Goal: Transaction & Acquisition: Purchase product/service

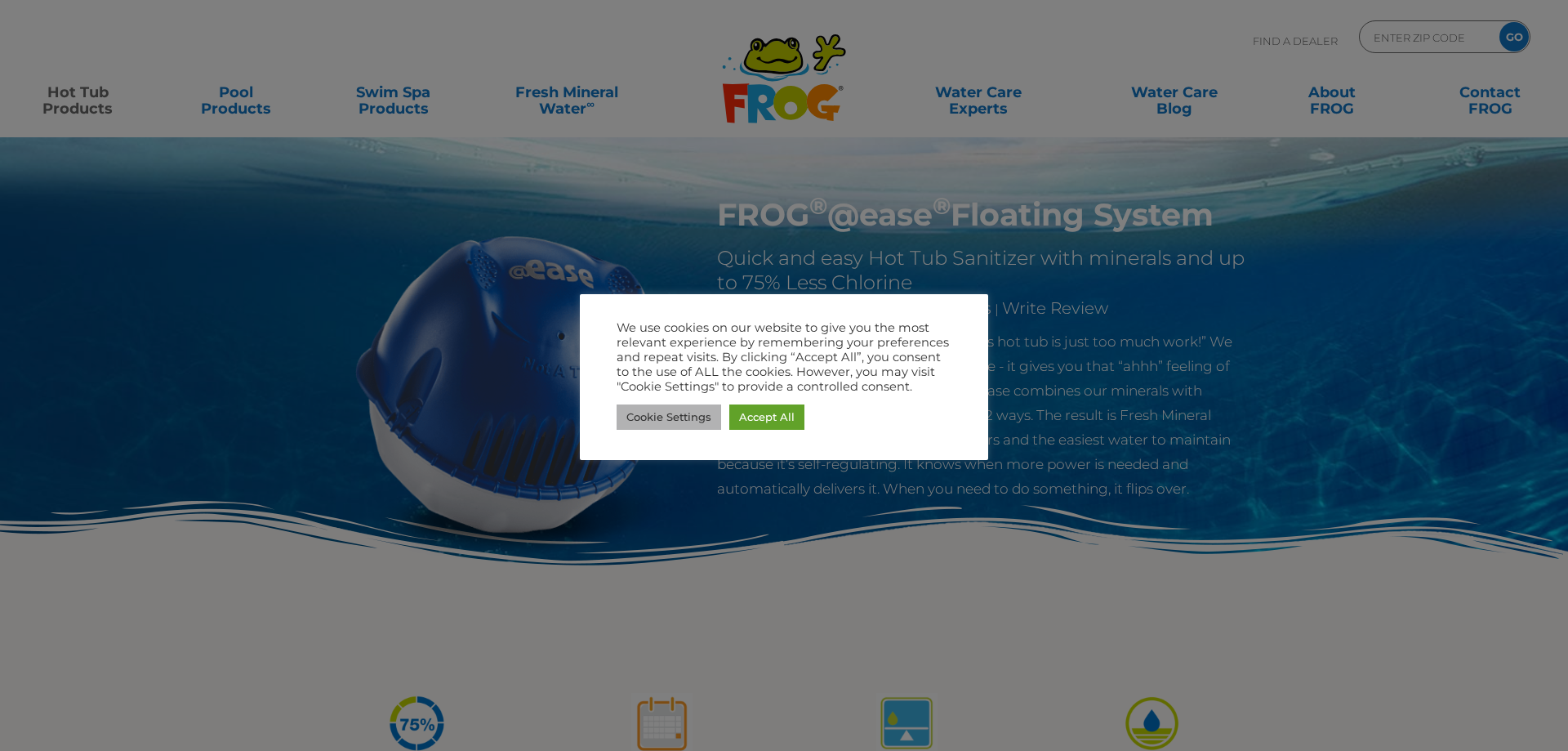
click at [679, 424] on link "Cookie Settings" at bounding box center [669, 417] width 105 height 25
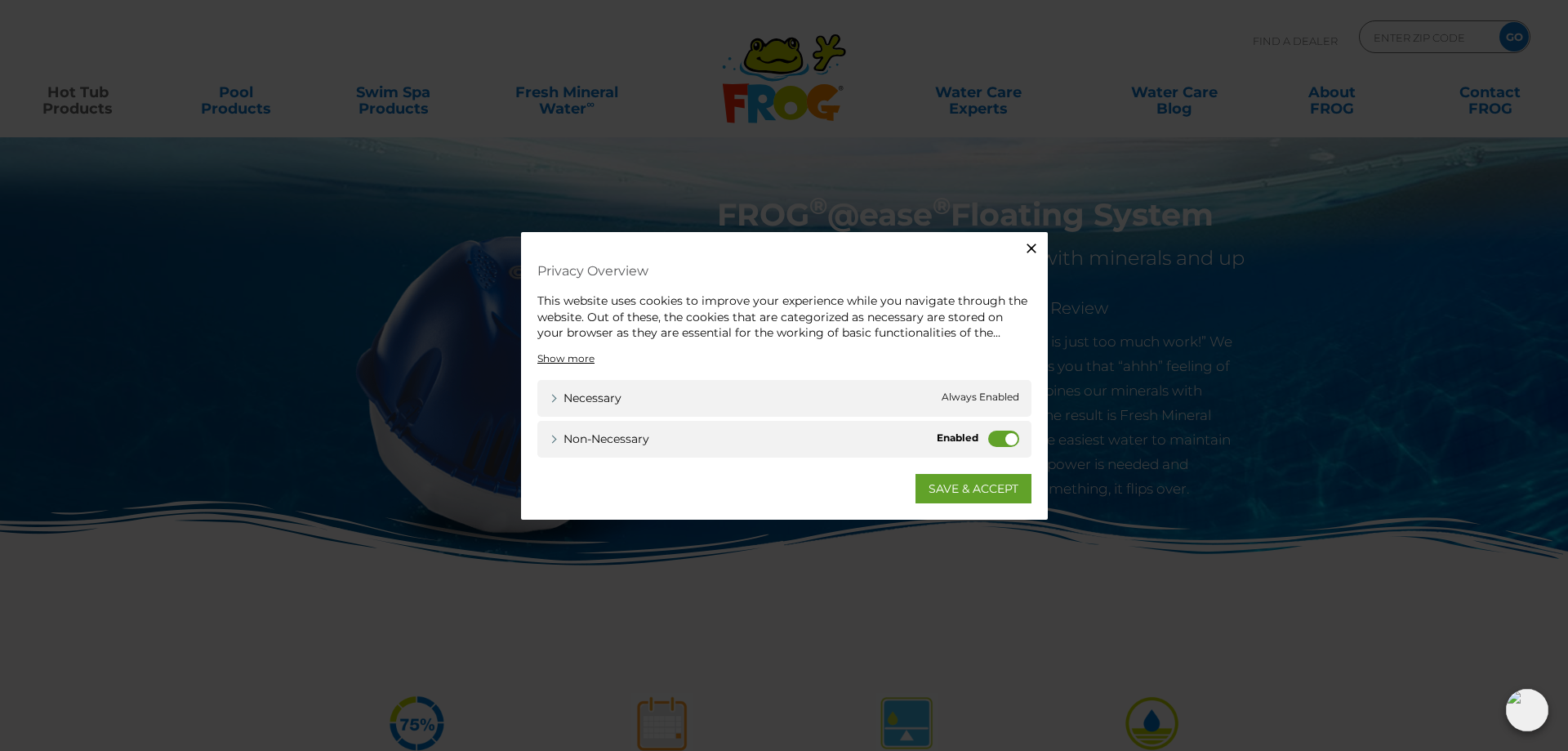
click at [1010, 435] on label "Non-necessary" at bounding box center [1003, 438] width 31 height 17
click at [0, 0] on input "Non-necessary" at bounding box center [0, 0] width 0 height 0
click at [970, 489] on link "SAVE & ACCEPT" at bounding box center [973, 487] width 116 height 29
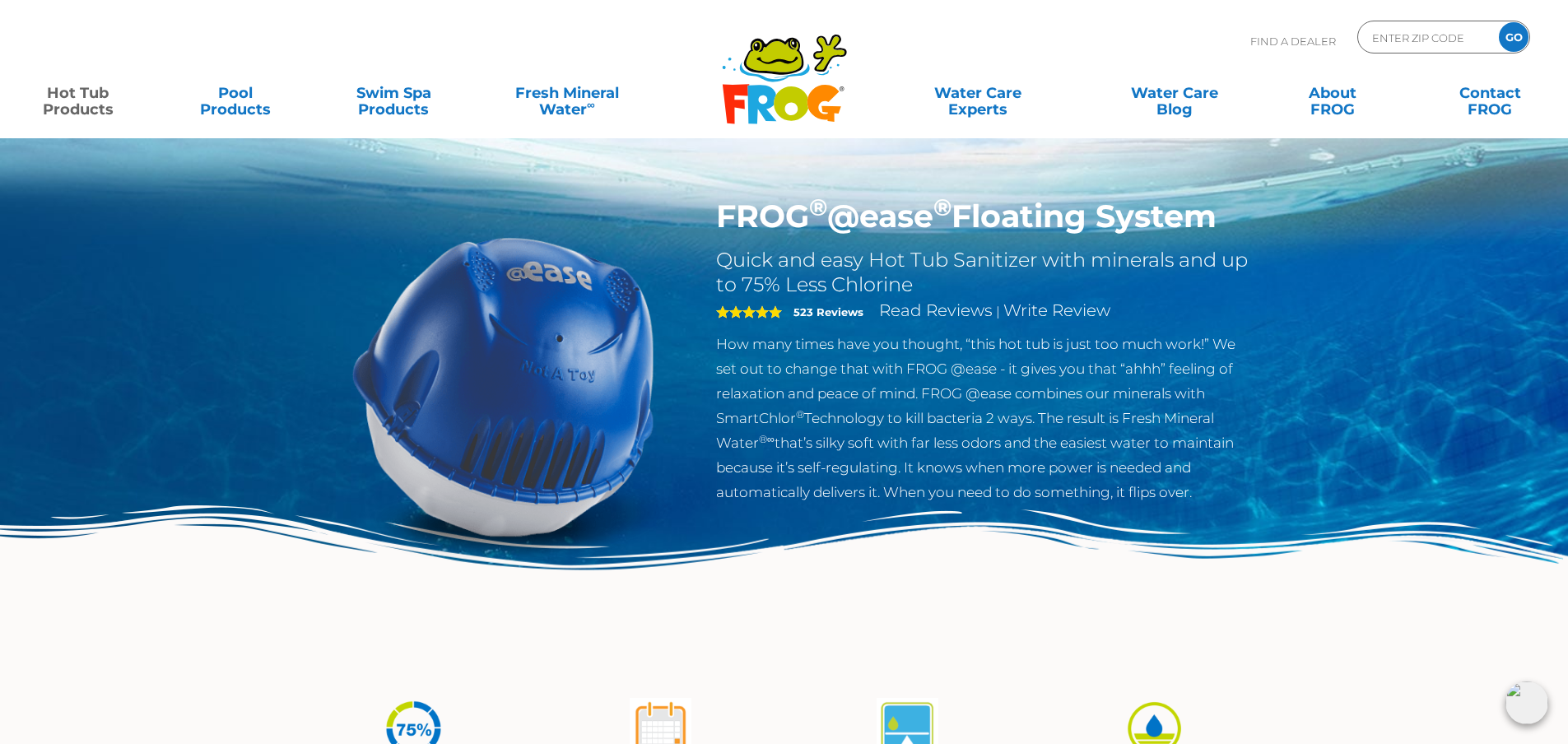
click at [82, 107] on link "Hot Tub Products" at bounding box center [78, 93] width 122 height 33
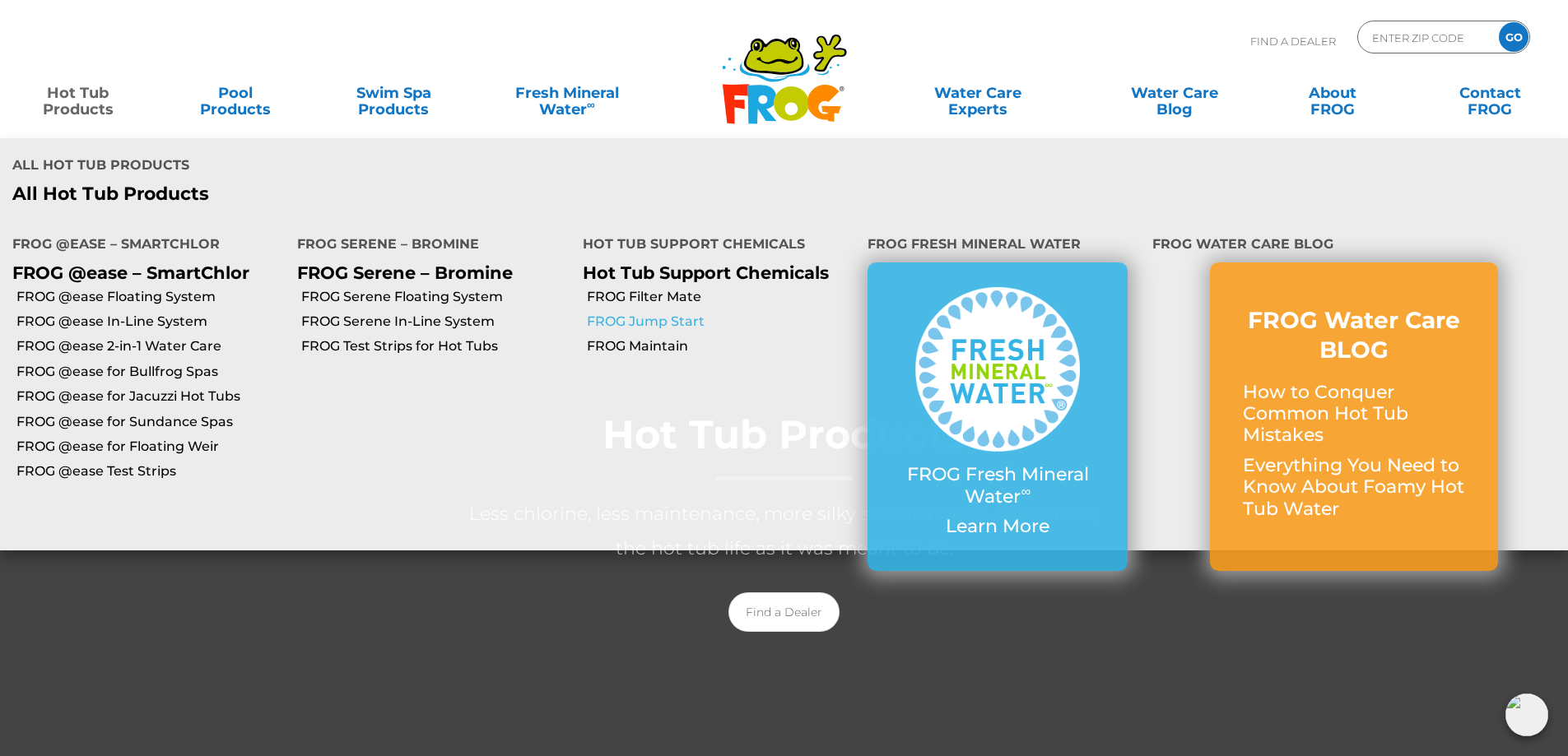
click at [620, 318] on link "FROG Jump Start" at bounding box center [721, 321] width 268 height 18
